Goal: Information Seeking & Learning: Learn about a topic

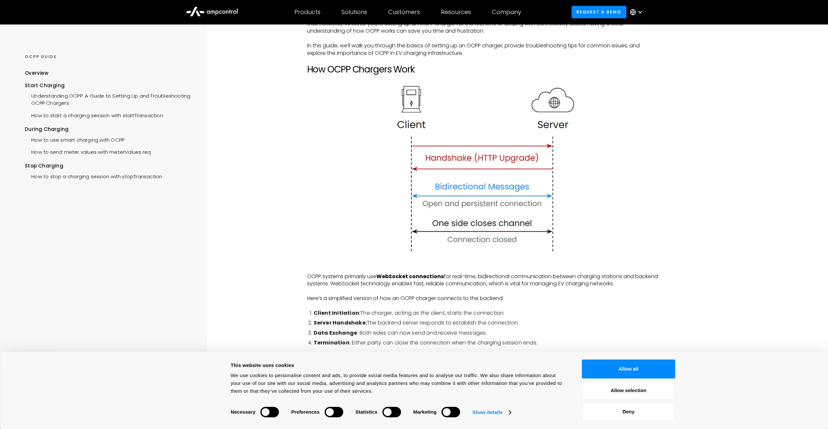
scroll to position [196, 0]
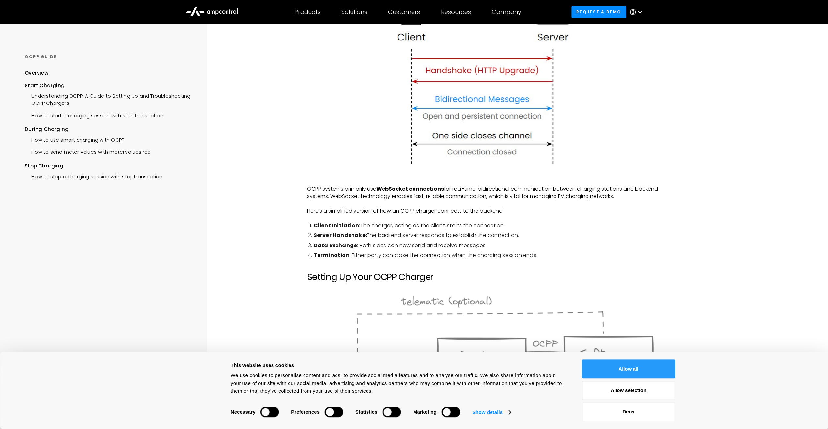
click at [629, 362] on button "Allow all" at bounding box center [628, 368] width 93 height 19
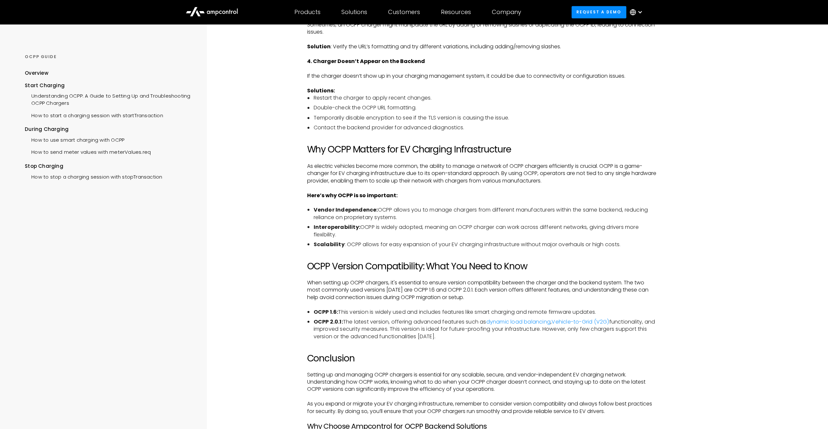
scroll to position [1175, 0]
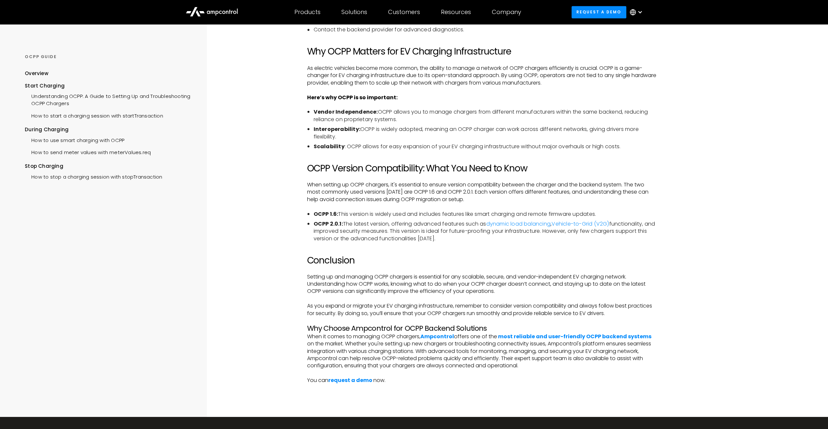
drag, startPoint x: 561, startPoint y: 211, endPoint x: 605, endPoint y: 211, distance: 43.7
click at [605, 211] on li "OCPP 1.6: This version is widely used and includes features like smart charging…" at bounding box center [485, 213] width 345 height 7
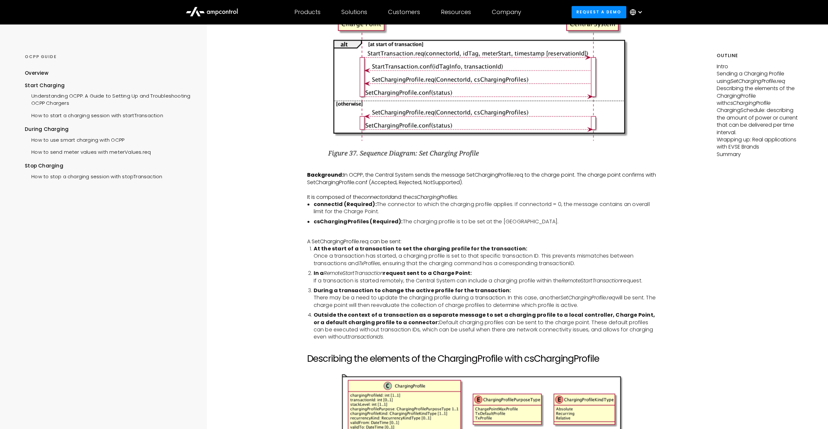
scroll to position [881, 0]
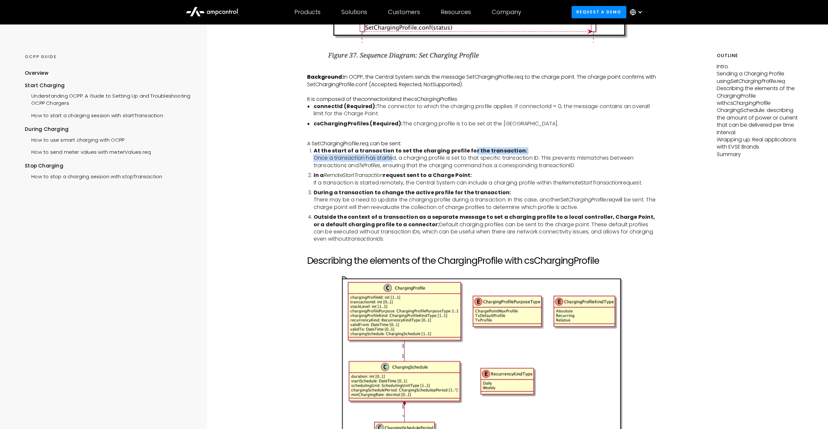
drag, startPoint x: 394, startPoint y: 157, endPoint x: 466, endPoint y: 151, distance: 72.4
click at [466, 151] on li "At the start of a transaction to set the charging profile for the transaction: …" at bounding box center [485, 158] width 345 height 22
drag, startPoint x: 410, startPoint y: 194, endPoint x: 455, endPoint y: 190, distance: 45.6
click at [455, 190] on li "During a transaction to change the active profile for the transaction: There ma…" at bounding box center [485, 200] width 345 height 22
click at [424, 218] on strong "Outside the context of a transaction as a separate message to set a charging pr…" at bounding box center [483, 220] width 341 height 15
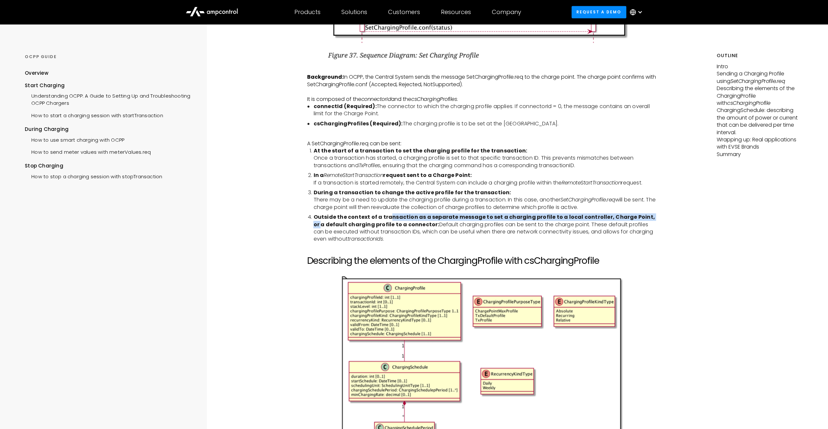
drag, startPoint x: 388, startPoint y: 218, endPoint x: 647, endPoint y: 217, distance: 258.5
click at [647, 217] on strong "Outside the context of a transaction as a separate message to set a charging pr…" at bounding box center [483, 220] width 341 height 15
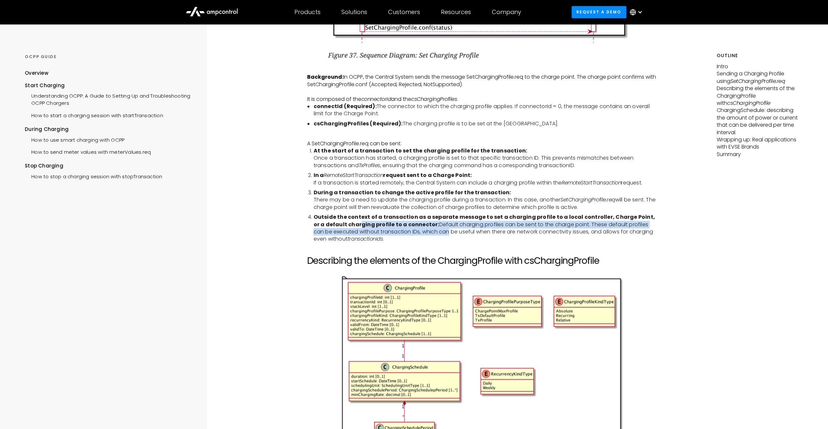
drag, startPoint x: 352, startPoint y: 226, endPoint x: 430, endPoint y: 228, distance: 77.7
click at [430, 228] on li "Outside the context of a transaction as a separate message to set a charging pr…" at bounding box center [485, 227] width 345 height 29
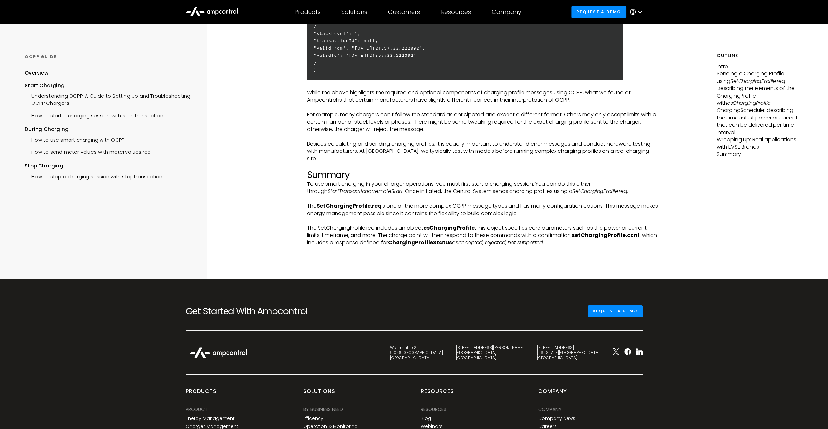
scroll to position [2056, 0]
